Goal: Check status: Check status

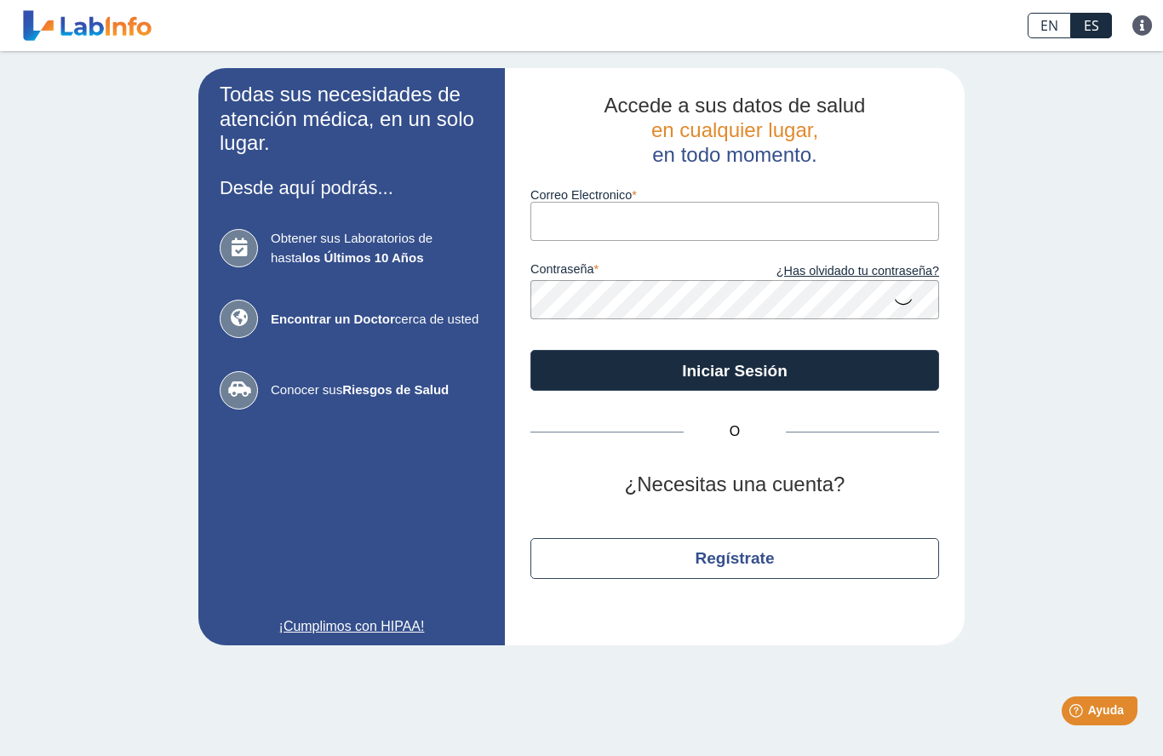
click at [735, 223] on input "Correo Electronico" at bounding box center [734, 221] width 409 height 38
type input "[EMAIL_ADDRESS][DOMAIN_NAME]"
click at [735, 370] on button "Iniciar Sesión" at bounding box center [734, 370] width 409 height 41
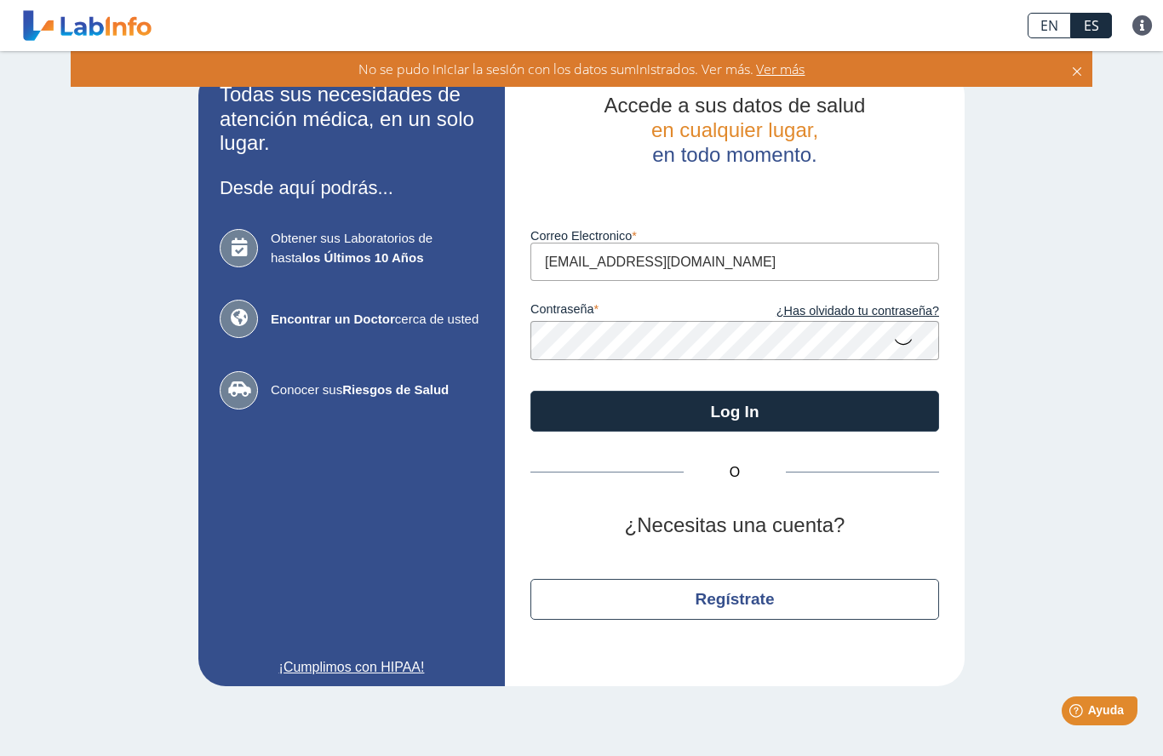
click at [895, 340] on icon at bounding box center [903, 340] width 20 height 33
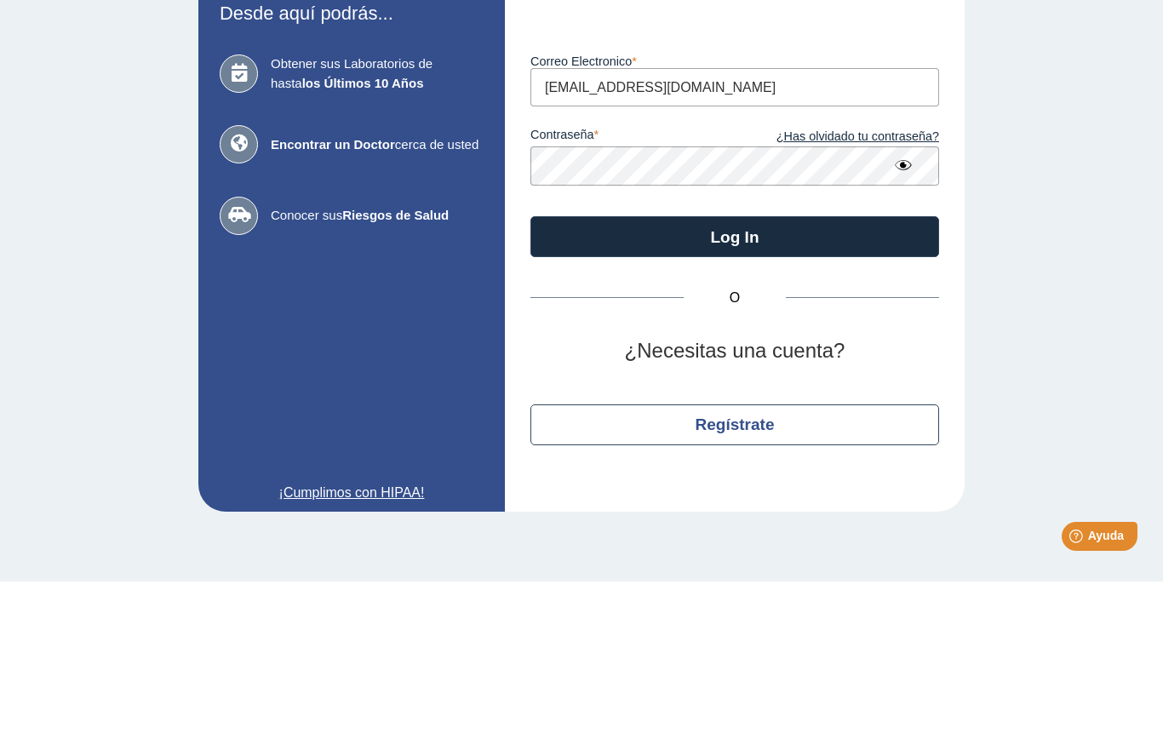
click at [827, 391] on button "Log In" at bounding box center [734, 411] width 409 height 41
click at [770, 391] on button "Log In" at bounding box center [734, 411] width 409 height 41
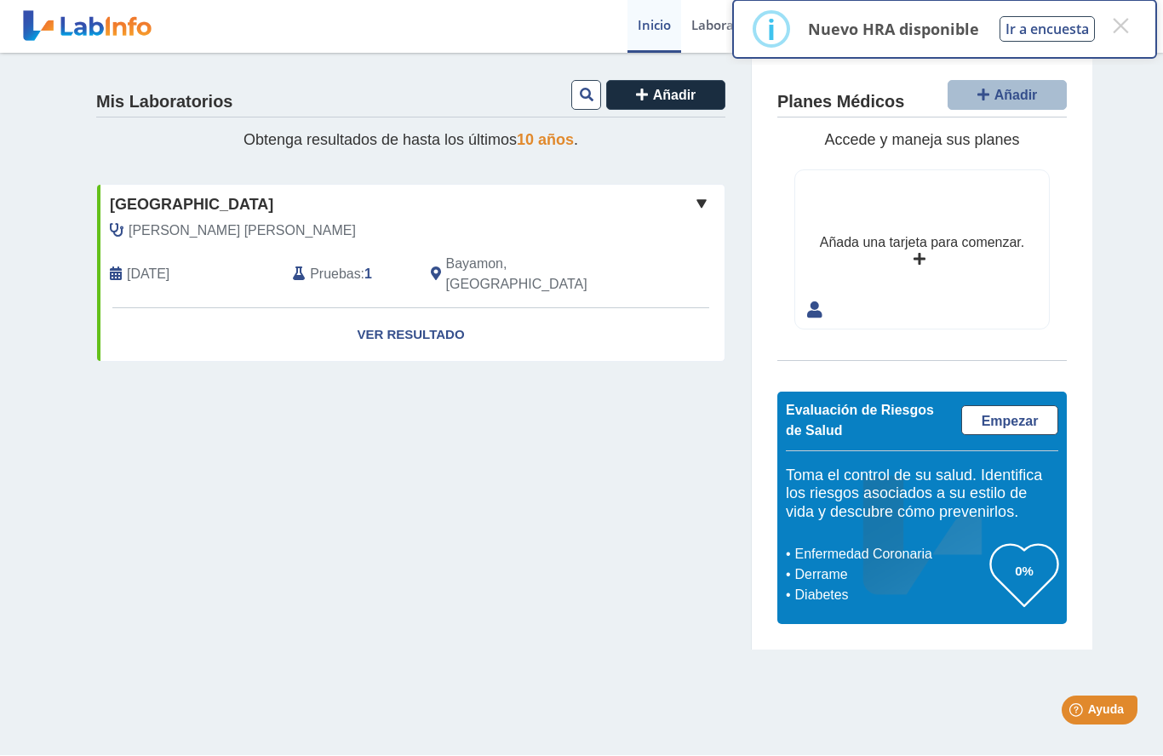
click at [1115, 35] on button "×" at bounding box center [1120, 26] width 31 height 31
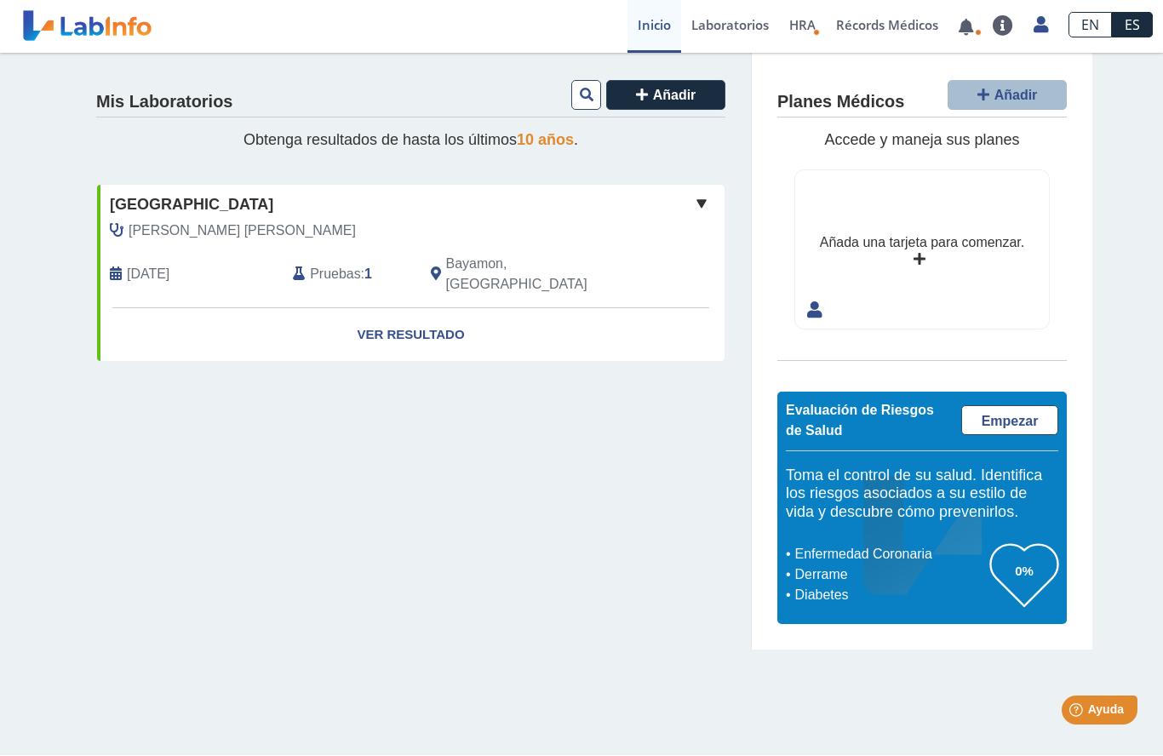
click at [433, 309] on link "Ver Resultado" at bounding box center [410, 336] width 627 height 54
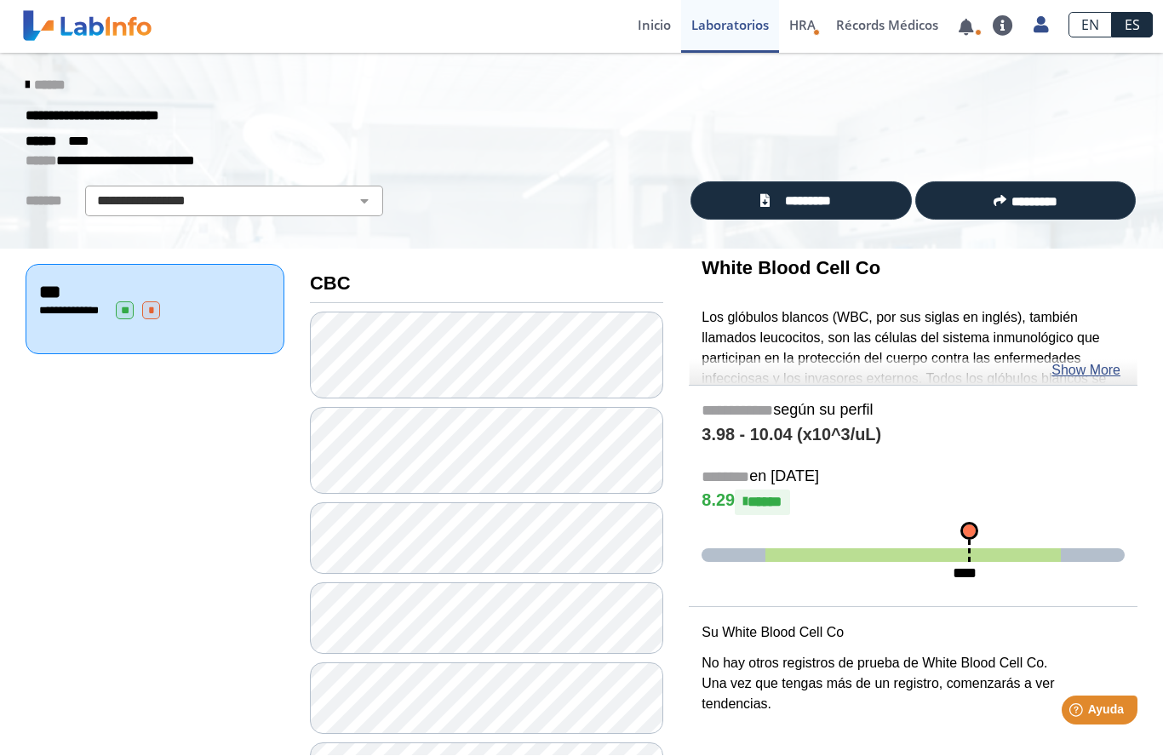
click at [843, 197] on link "*********" at bounding box center [800, 201] width 220 height 38
